Goal: Task Accomplishment & Management: Manage account settings

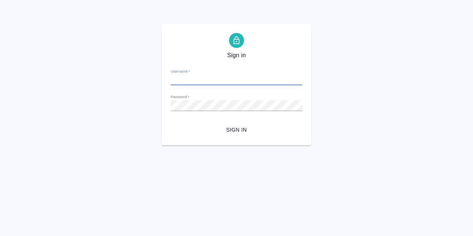
type input "[PERSON_NAME][EMAIL_ADDRESS][PERSON_NAME][DOMAIN_NAME]"
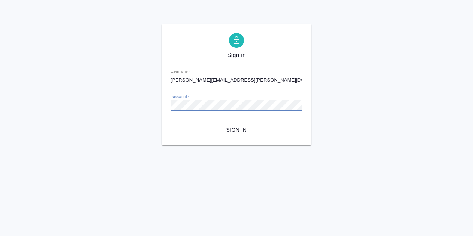
click at [157, 107] on div "Sign in Username   * [PERSON_NAME][EMAIL_ADDRESS][PERSON_NAME][DOMAIN_NAME] Pas…" at bounding box center [236, 85] width 473 height 122
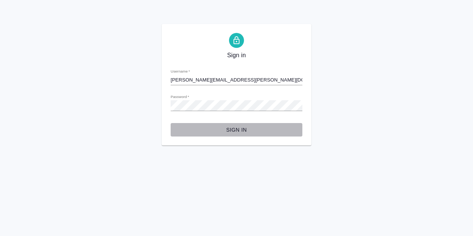
click at [227, 128] on span "Sign in" at bounding box center [237, 129] width 120 height 9
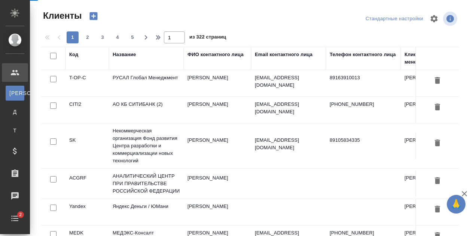
select select "RU"
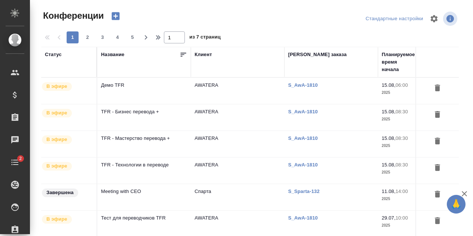
type input "[PERSON_NAME]"
click at [132, 94] on td "Демо TFR" at bounding box center [144, 91] width 94 height 26
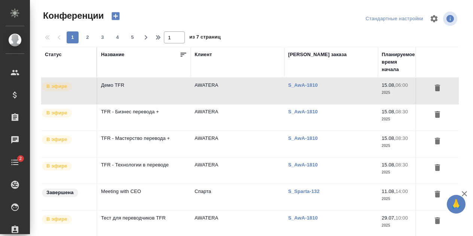
click at [161, 91] on td "Демо TFR" at bounding box center [144, 91] width 94 height 26
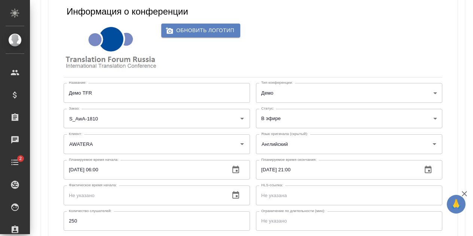
type input "AWATERA"
type input "Английский"
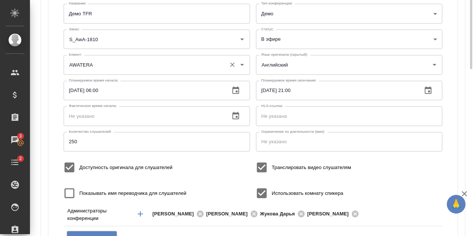
scroll to position [117, 0]
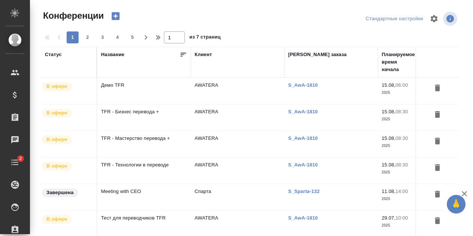
click at [137, 90] on td "Демо TFR" at bounding box center [144, 91] width 94 height 26
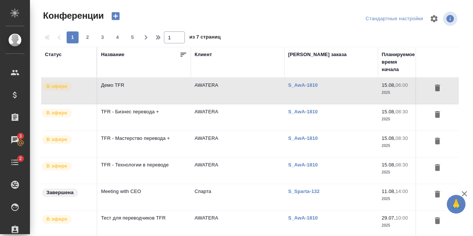
click at [156, 104] on td "TFR - Бизнес перевода +" at bounding box center [144, 91] width 94 height 26
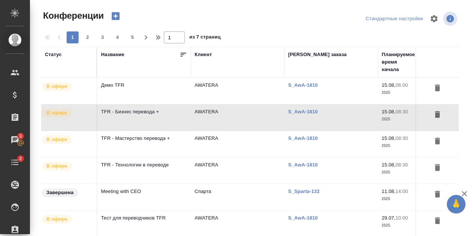
click at [156, 104] on td "TFR - Бизнес перевода +" at bounding box center [144, 91] width 94 height 26
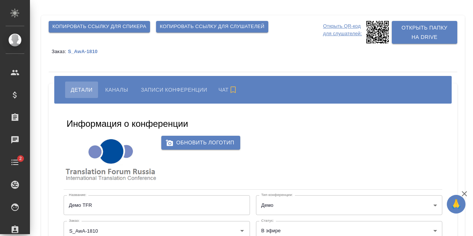
type input "AWATERA"
type input "anton.nikiforov@awatera.com"
click at [121, 94] on span "Каналы" at bounding box center [116, 89] width 23 height 9
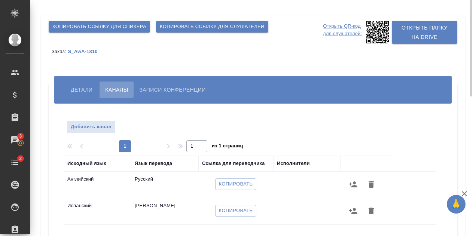
click at [80, 91] on span "Детали" at bounding box center [82, 89] width 22 height 9
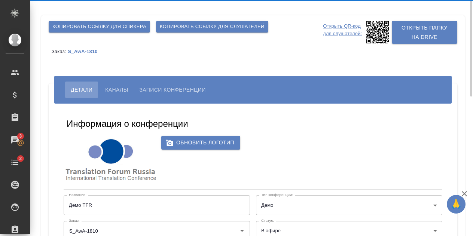
type input "[PERSON_NAME][EMAIL_ADDRESS][DOMAIN_NAME]"
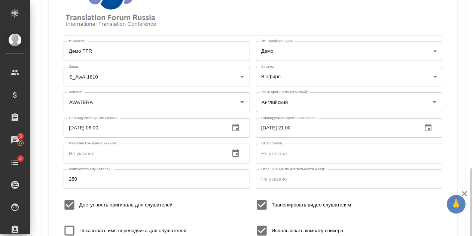
scroll to position [229, 0]
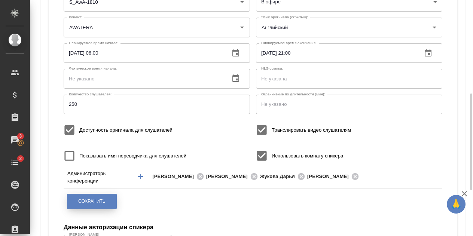
click at [97, 205] on span "Сохранить" at bounding box center [91, 201] width 27 height 6
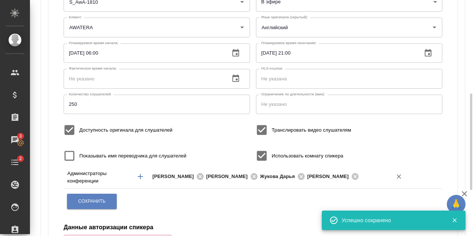
type input "[PERSON_NAME][EMAIL_ADDRESS][DOMAIN_NAME]"
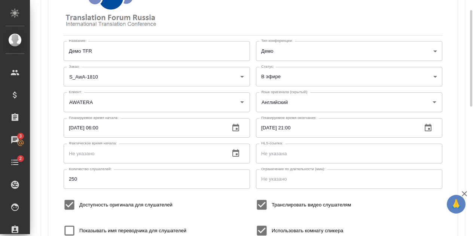
scroll to position [79, 0]
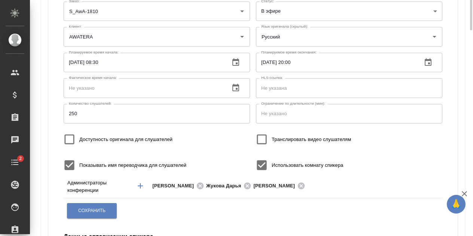
scroll to position [107, 0]
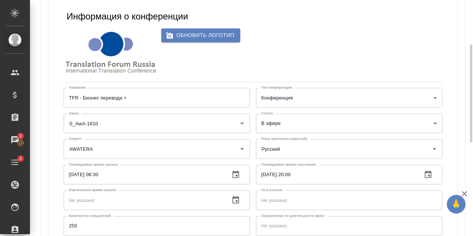
type input "[PERSON_NAME][EMAIL_ADDRESS][DOMAIN_NAME]"
drag, startPoint x: 205, startPoint y: 211, endPoint x: 194, endPoint y: 227, distance: 19.0
click at [203, 211] on div "Фактическое время начала: Фактическое время начала:" at bounding box center [157, 199] width 192 height 25
